Goal: Check status: Check status

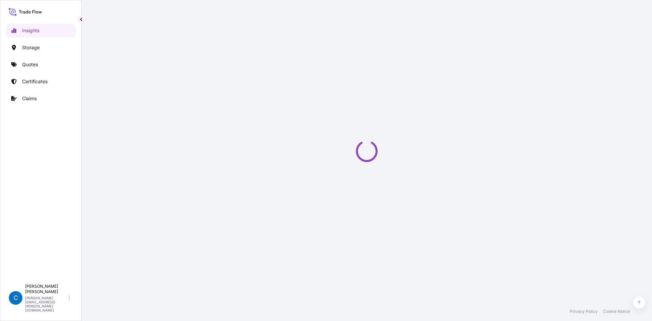
select select "2025"
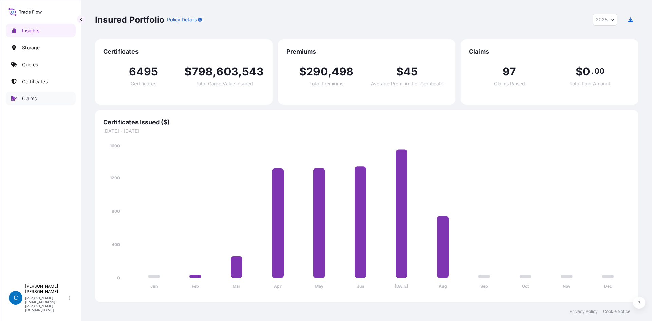
click at [39, 97] on link "Claims" at bounding box center [41, 99] width 70 height 14
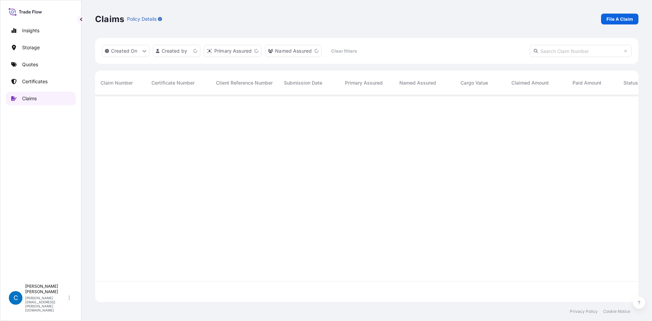
scroll to position [205, 538]
paste input "CL31632-4"
type input "CL31632-4"
click at [121, 107] on span "CL31632-4" at bounding box center [112, 106] width 25 height 7
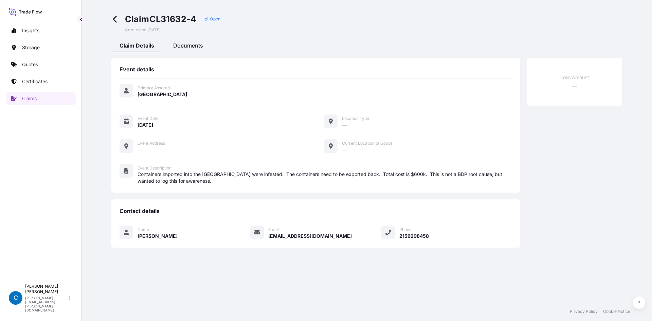
click at [197, 42] on span "Documents" at bounding box center [188, 45] width 30 height 7
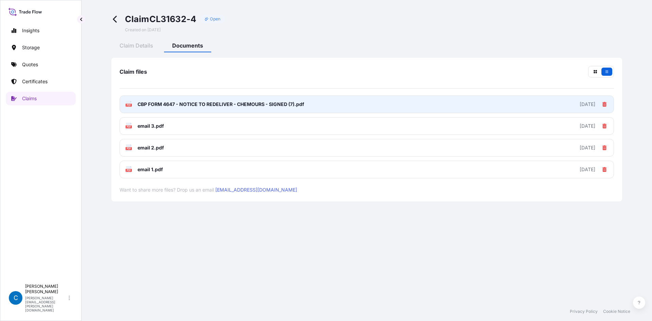
click at [445, 100] on link "PDF CBP FORM 4647 - NOTICE TO REDELIVER - CHEMOURS - SIGNED (7).pdf [DATE]" at bounding box center [366, 104] width 494 height 18
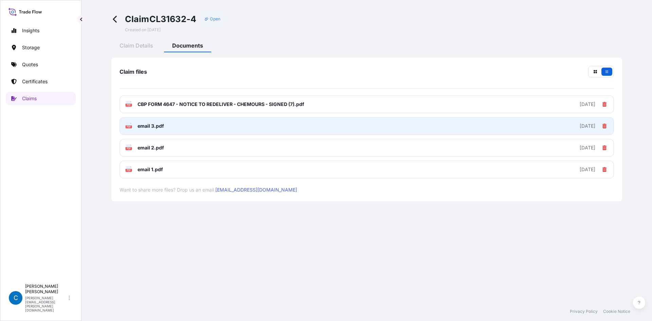
click at [199, 129] on link "PDF email 3.pdf [DATE]" at bounding box center [366, 126] width 494 height 18
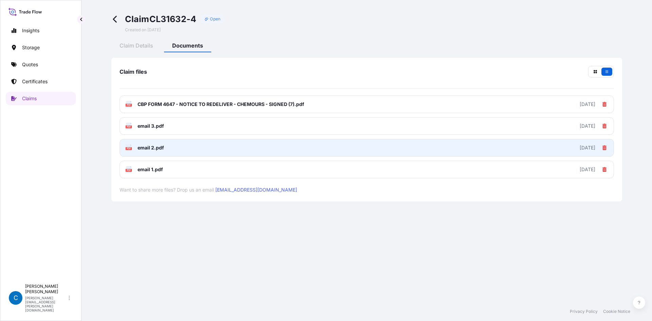
click at [173, 150] on link "PDF email 2.pdf [DATE]" at bounding box center [366, 148] width 494 height 18
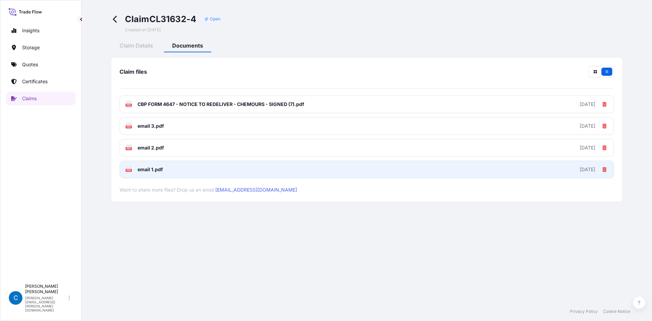
click at [224, 166] on link "PDF email 1.pdf [DATE]" at bounding box center [366, 170] width 494 height 18
